Goal: Information Seeking & Learning: Learn about a topic

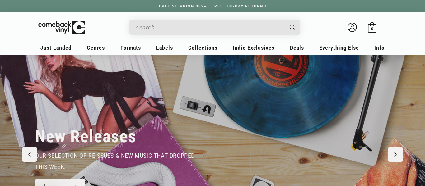
scroll to position [0, 425]
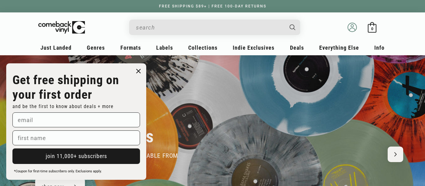
click at [355, 27] on icon at bounding box center [352, 27] width 9 height 9
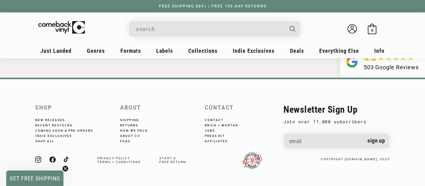
scroll to position [320, 0]
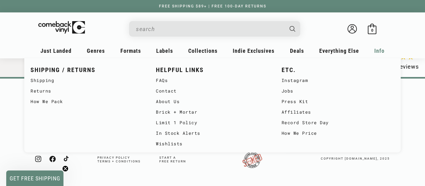
type input "[EMAIL_ADDRESS][DOMAIN_NAME]"
click at [373, 49] on div "Info" at bounding box center [379, 52] width 15 height 15
click at [296, 93] on link "Jobs" at bounding box center [338, 91] width 113 height 11
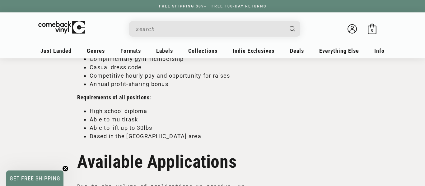
scroll to position [439, 0]
